Goal: Find specific page/section: Find specific page/section

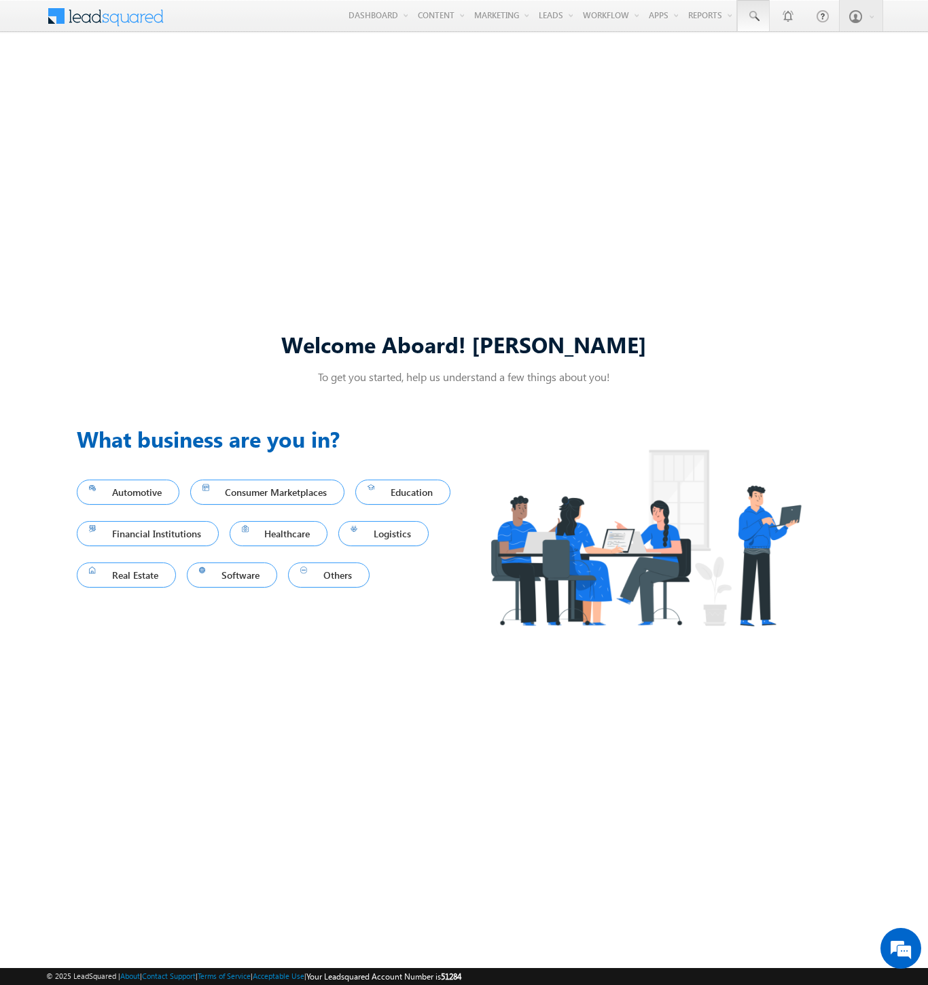
click at [753, 16] on span at bounding box center [754, 17] width 14 height 14
type input "8998014965"
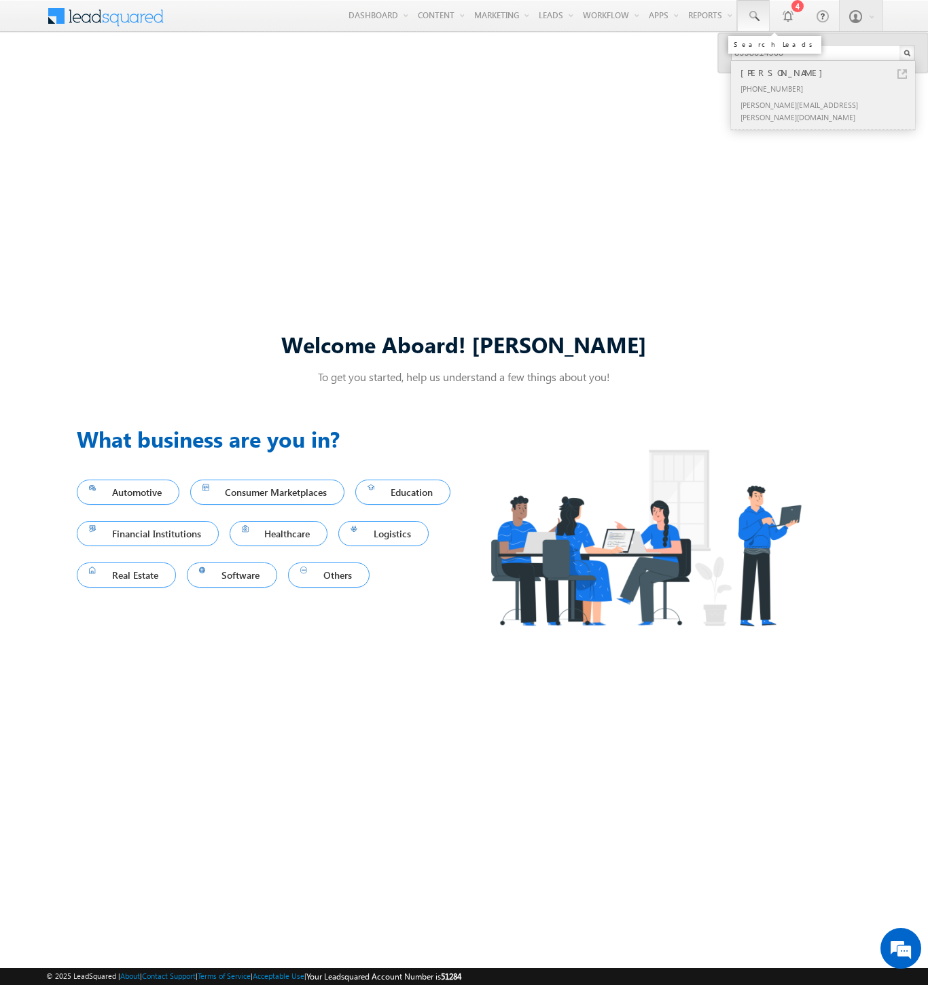
click at [829, 73] on div "[PERSON_NAME]" at bounding box center [829, 72] width 182 height 15
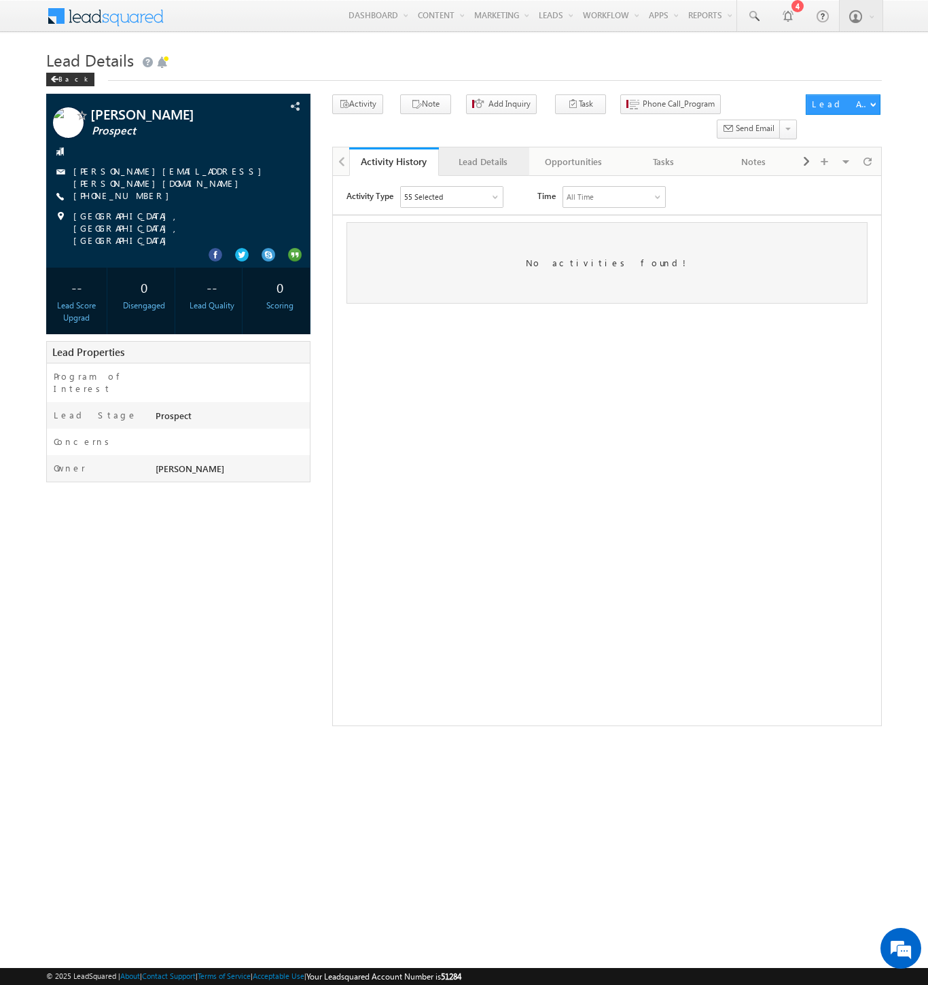
click at [483, 154] on div "Lead Details" at bounding box center [483, 162] width 67 height 16
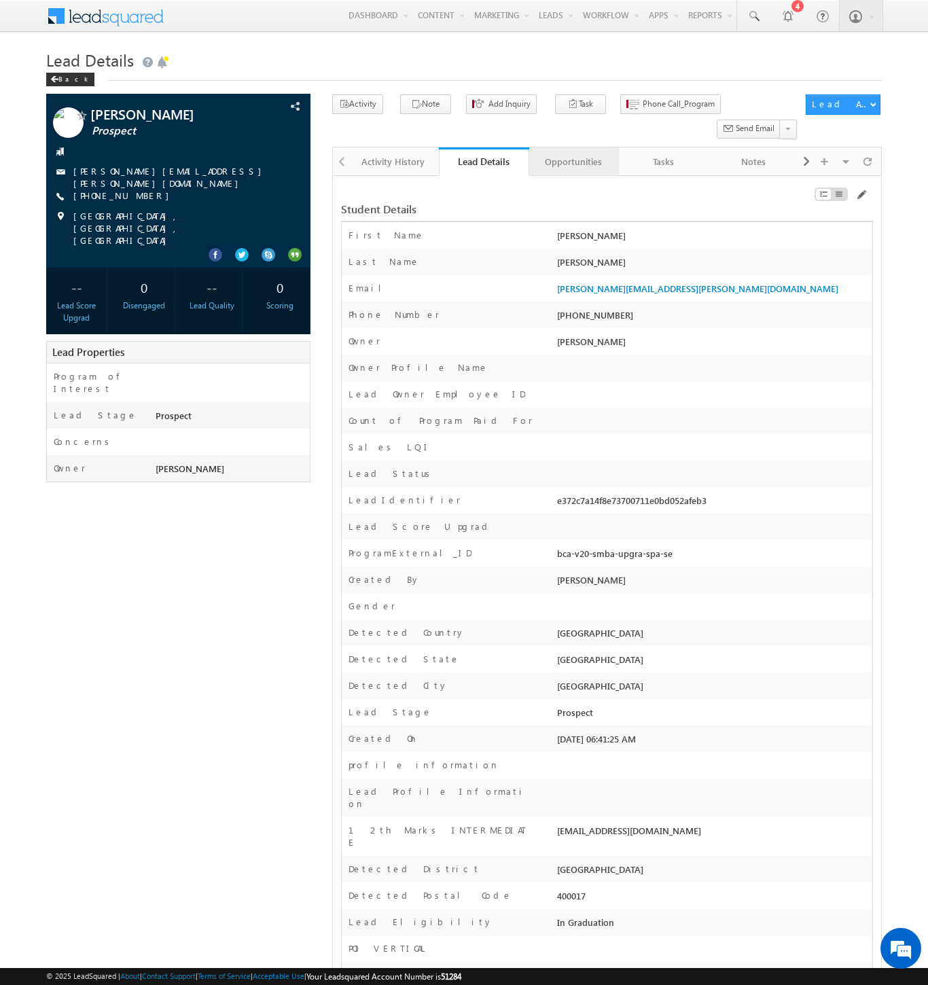
click at [573, 154] on div "Opportunities" at bounding box center [573, 162] width 67 height 16
